Goal: Task Accomplishment & Management: Use online tool/utility

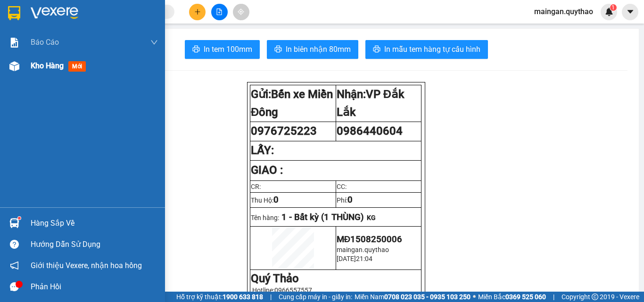
click at [31, 68] on span "Kho hàng" at bounding box center [47, 65] width 33 height 9
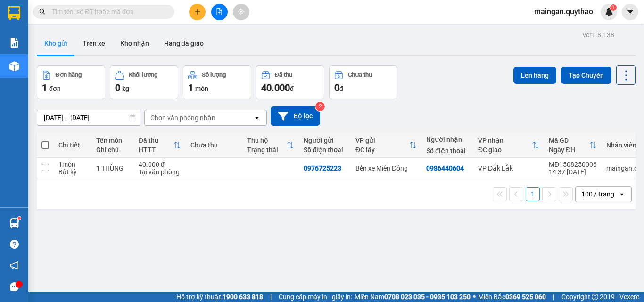
drag, startPoint x: 46, startPoint y: 142, endPoint x: 180, endPoint y: 139, distance: 134.0
click at [48, 142] on span at bounding box center [45, 145] width 8 height 8
click at [45, 141] on input "checkbox" at bounding box center [45, 141] width 0 height 0
checkbox input "true"
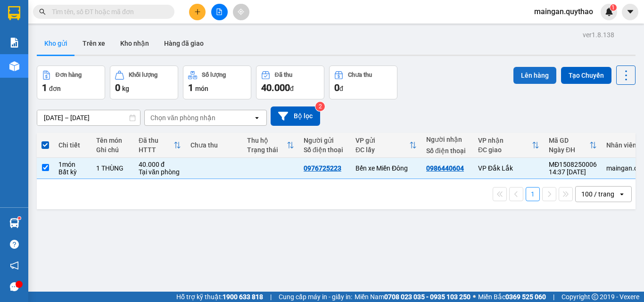
click at [538, 72] on button "Lên hàng" at bounding box center [535, 75] width 43 height 17
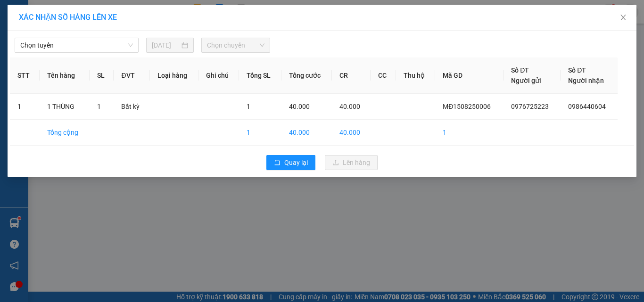
drag, startPoint x: 89, startPoint y: 43, endPoint x: 96, endPoint y: 54, distance: 12.7
click at [94, 51] on span "Chọn tuyến" at bounding box center [76, 45] width 113 height 14
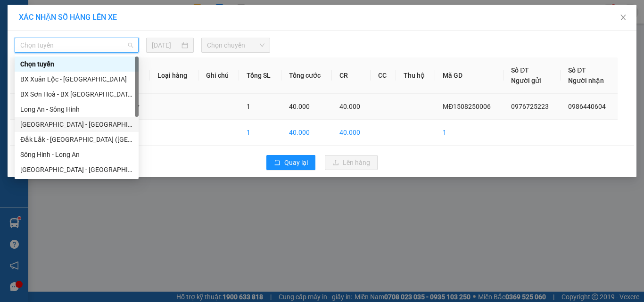
drag, startPoint x: 99, startPoint y: 124, endPoint x: 158, endPoint y: 116, distance: 60.4
click at [113, 125] on div "[GEOGRAPHIC_DATA] - [GEOGRAPHIC_DATA] ([GEOGRAPHIC_DATA] mới)" at bounding box center [76, 124] width 113 height 10
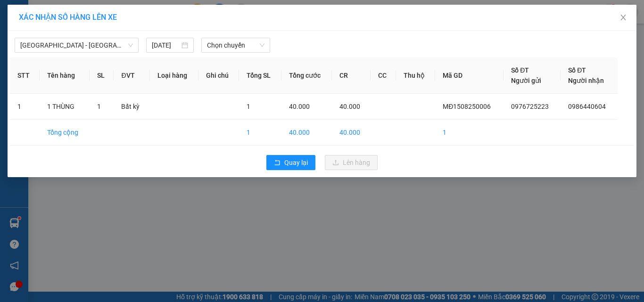
drag, startPoint x: 262, startPoint y: 37, endPoint x: 253, endPoint y: 63, distance: 28.0
click at [260, 46] on div "[GEOGRAPHIC_DATA] - [GEOGRAPHIC_DATA] ([GEOGRAPHIC_DATA] mới) [DATE] Chọn chuyến" at bounding box center [322, 43] width 624 height 20
click at [246, 46] on span "Chọn chuyến" at bounding box center [236, 45] width 58 height 14
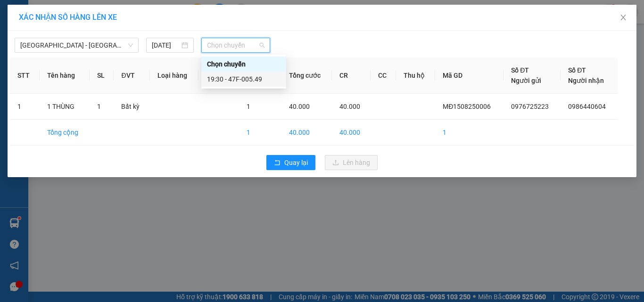
click at [249, 76] on div "19:30 - 47F-005.49" at bounding box center [244, 79] width 74 height 10
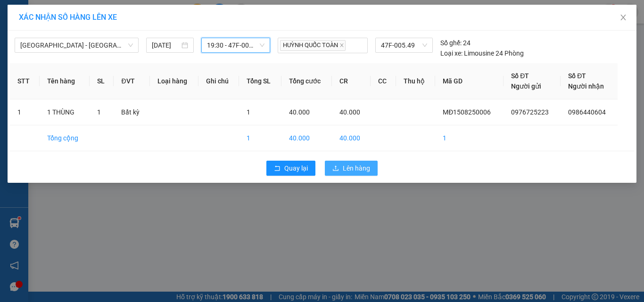
click at [353, 170] on span "Lên hàng" at bounding box center [356, 168] width 27 height 10
drag, startPoint x: 354, startPoint y: 167, endPoint x: 279, endPoint y: 5, distance: 178.9
click at [354, 166] on span "Lên hàng" at bounding box center [356, 168] width 27 height 10
